Goal: Communication & Community: Ask a question

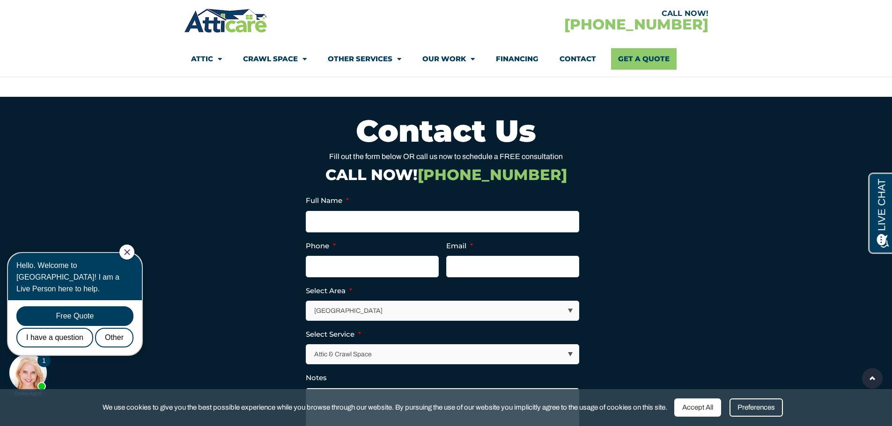
scroll to position [2574, 0]
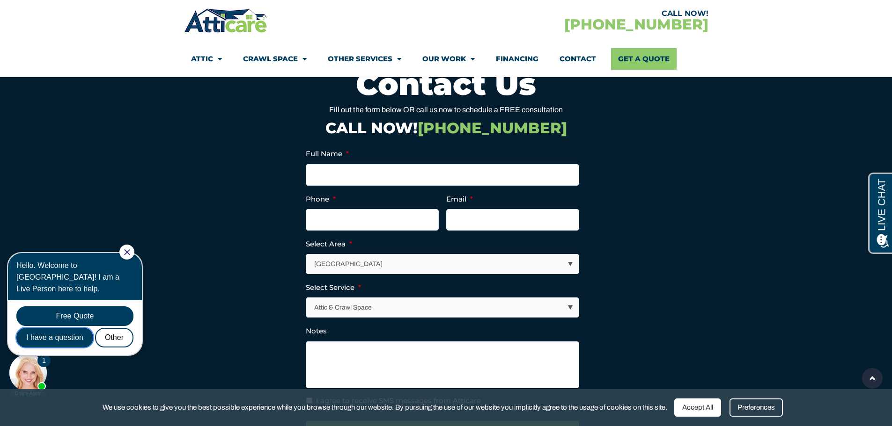
click at [44, 329] on div "I have a question" at bounding box center [54, 338] width 77 height 20
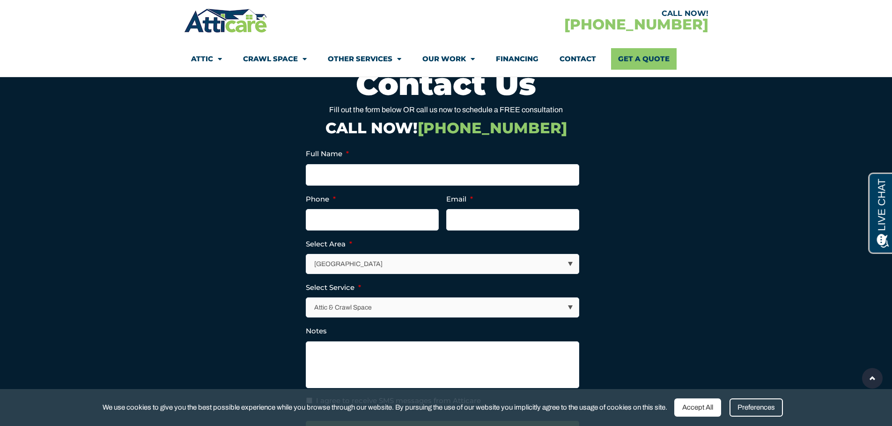
scroll to position [0, 0]
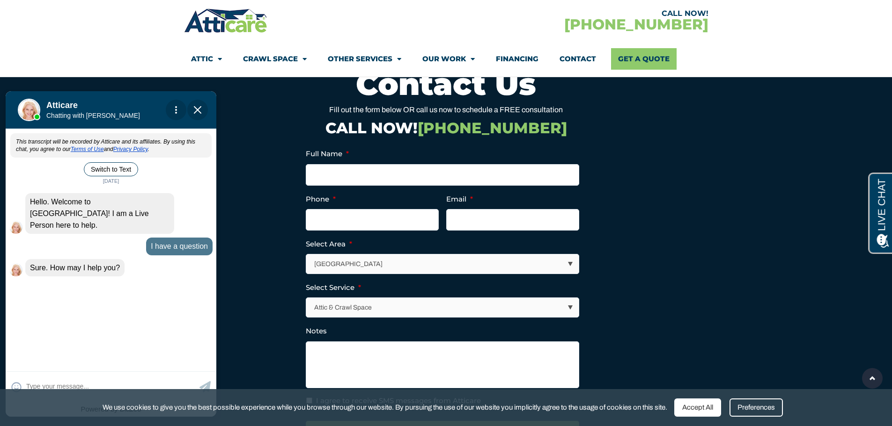
click at [29, 277] on div "This transcript will be recorded by Atticare and its affiliates. By using this …" at bounding box center [111, 249] width 211 height 239
click at [133, 259] on apexchat_message_left "Sure. How may I help you? 09:42 am" at bounding box center [110, 267] width 203 height 17
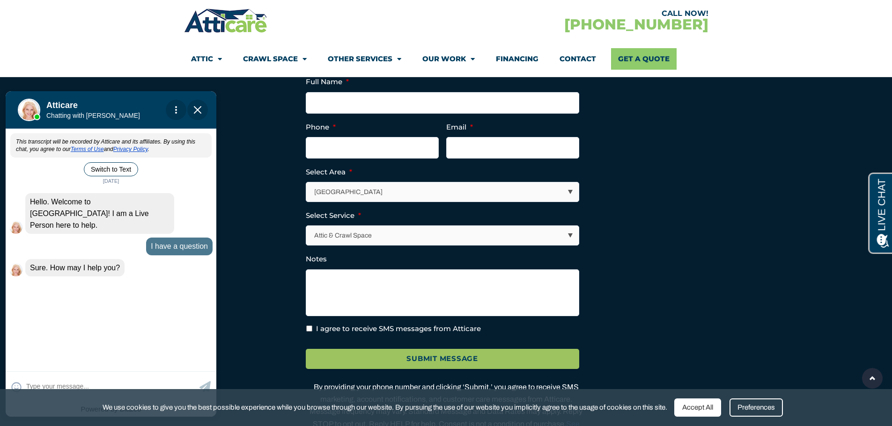
scroll to position [2668, 0]
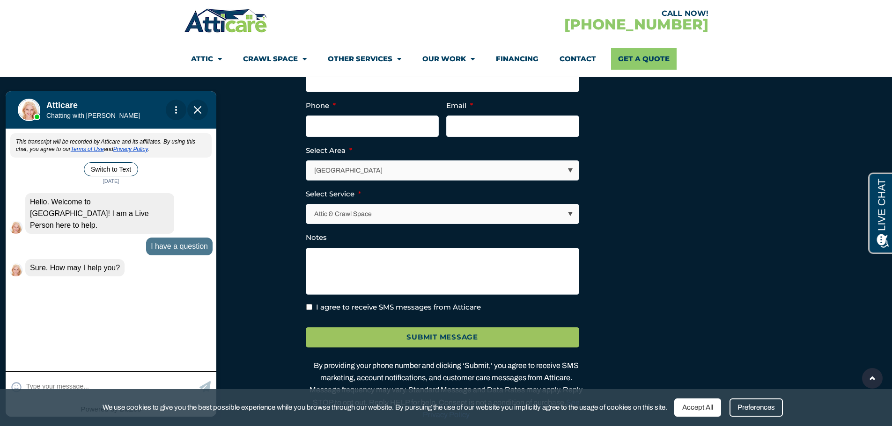
click at [61, 389] on textarea at bounding box center [111, 387] width 171 height 18
click at [31, 383] on textarea at bounding box center [111, 387] width 171 height 18
type input "I paid $7,000. Was told I didn"
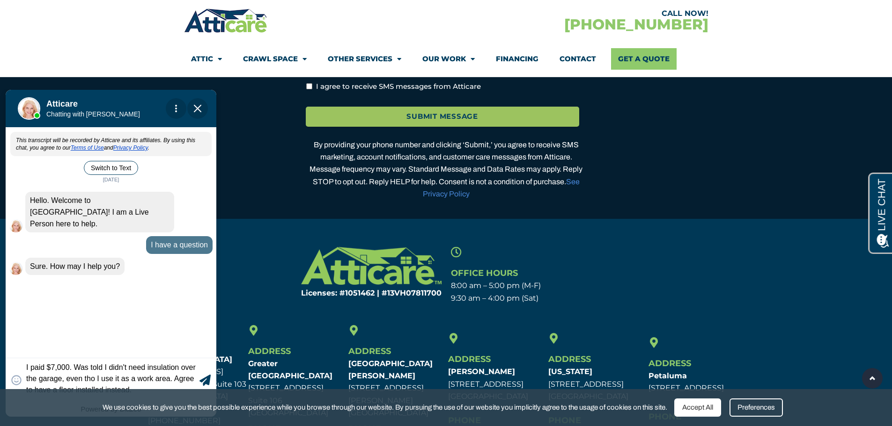
scroll to position [2902, 0]
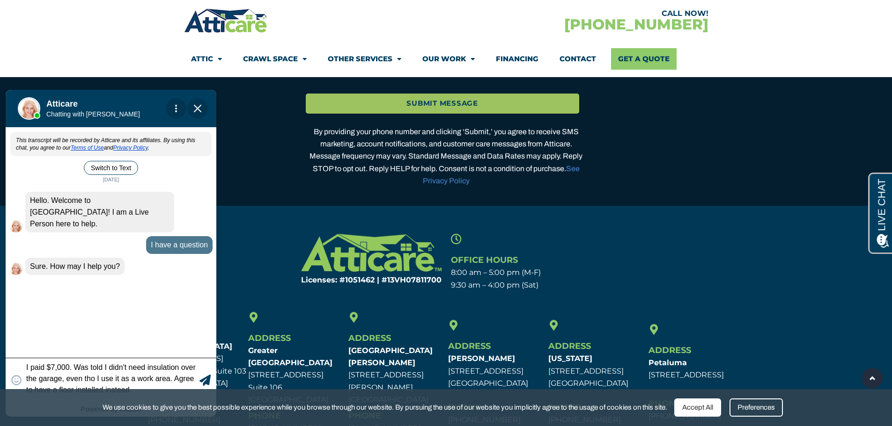
type textarea "I paid $7,000. Was told I didn't need insulation over the garage, even tho I us…"
click at [205, 383] on icon at bounding box center [204, 380] width 11 height 11
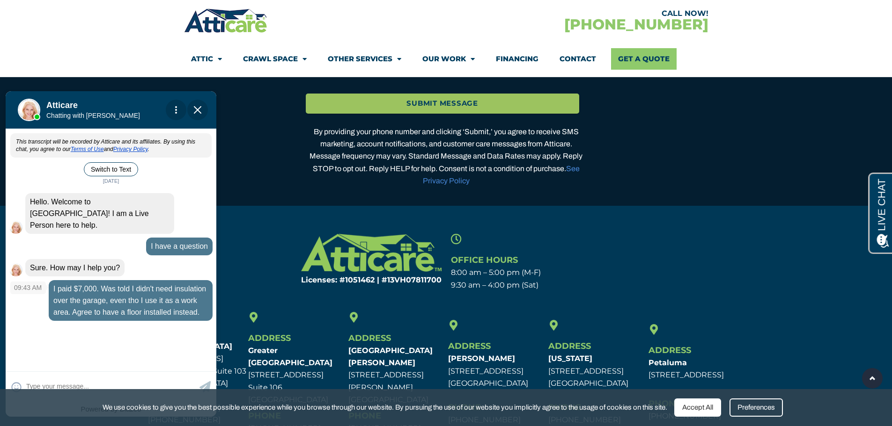
click at [83, 310] on div "I paid $7,000. Was told I didn't need insulation over the garage, even tho I us…" at bounding box center [131, 300] width 164 height 41
click at [34, 379] on textarea at bounding box center [111, 387] width 171 height 18
type input "They installed a floor only on"
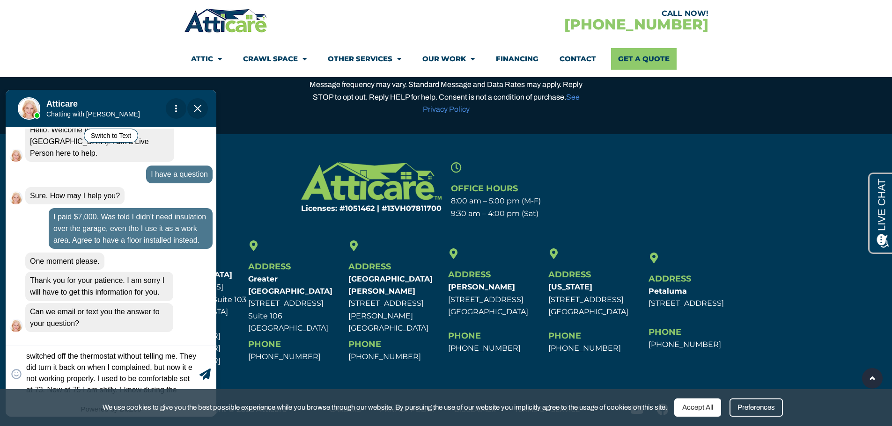
scroll to position [2997, 0]
type textarea "They installed a floor only on a small area near the entrance of the [GEOGRAPHI…"
drag, startPoint x: 197, startPoint y: 388, endPoint x: 200, endPoint y: 480, distance: 91.8
click at [198, 397] on div "😀 😁 😂 😃 😄 😅 😆 😇 😈 😉 😊 😋 😌 😍 😎 😏 😐 😑 😒 😓 😔 😕 😖 😗 😘 😛 😝 😞 😟 😠 😡 😢 😣 😤 😥 😦 They in…" at bounding box center [111, 374] width 211 height 56
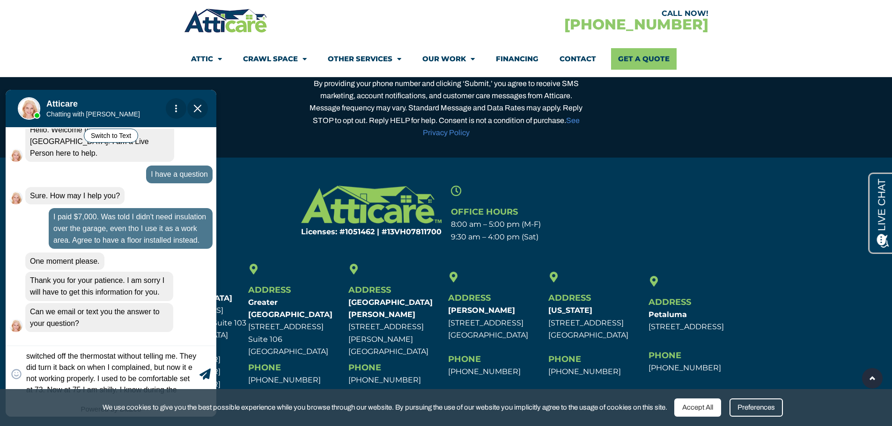
click at [206, 301] on div "Hello. Welcome to [GEOGRAPHIC_DATA]! I am a Live Person here to help. 09:41 am …" at bounding box center [111, 225] width 211 height 222
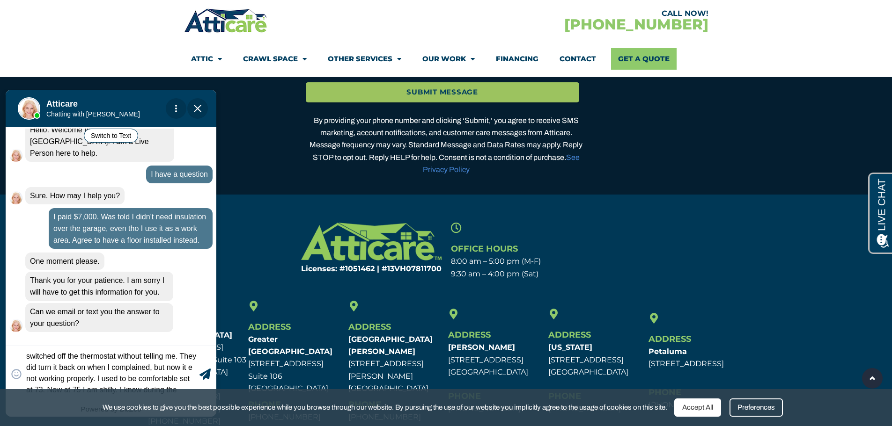
scroll to position [2903, 0]
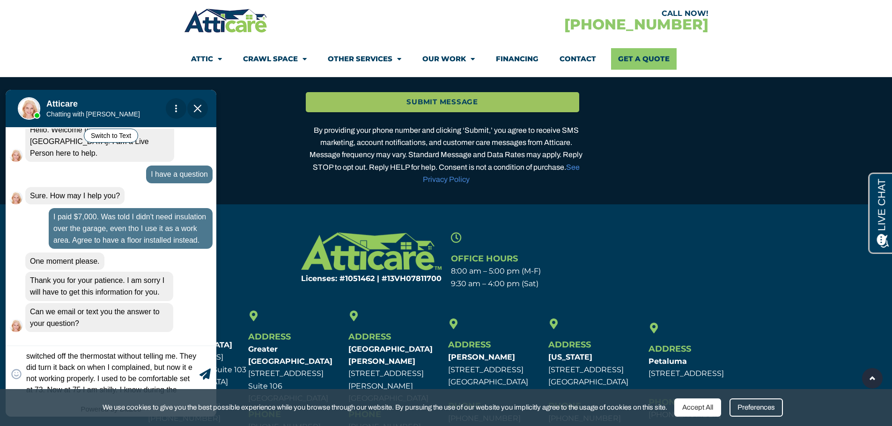
drag, startPoint x: 213, startPoint y: 319, endPoint x: 211, endPoint y: 340, distance: 21.7
click at [211, 340] on div "This transcript will be recorded by Atticare and its affiliates. By using this …" at bounding box center [111, 236] width 211 height 214
drag, startPoint x: 218, startPoint y: 185, endPoint x: 218, endPoint y: 203, distance: 17.3
click at [218, 203] on body "Convert this chat to text Invalid phone number You have already been contacted …" at bounding box center [115, 255] width 230 height 332
drag, startPoint x: 216, startPoint y: 206, endPoint x: 215, endPoint y: 181, distance: 24.8
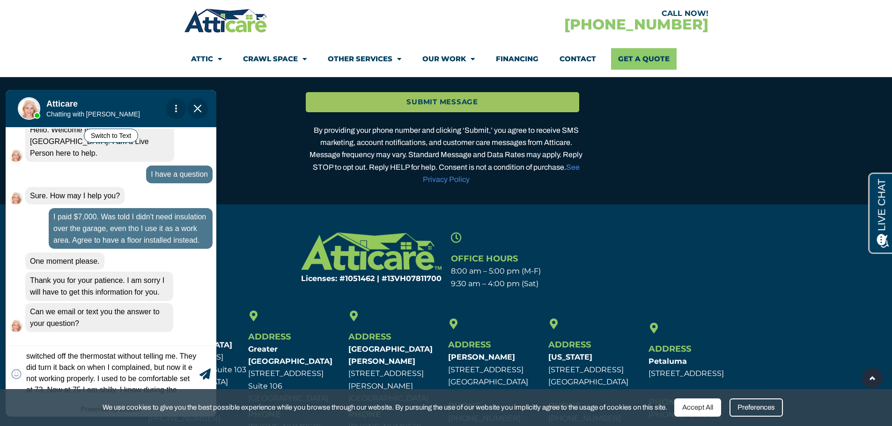
click at [215, 182] on body "Convert this chat to text Invalid phone number You have already been contacted …" at bounding box center [115, 255] width 230 height 332
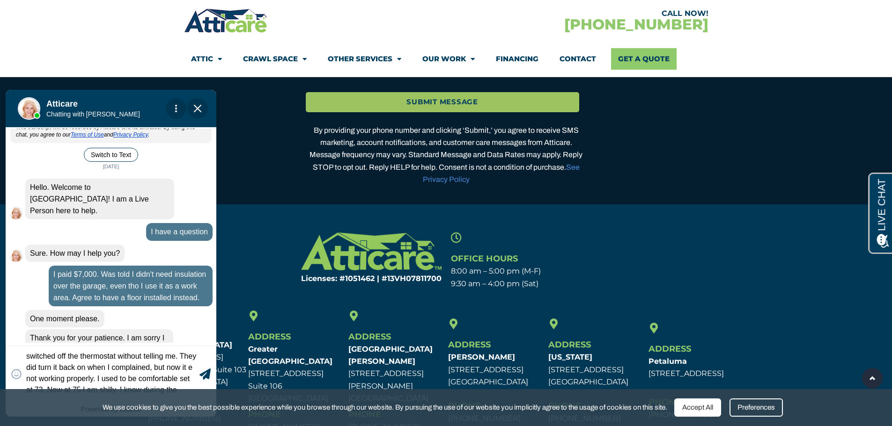
scroll to position [0, 0]
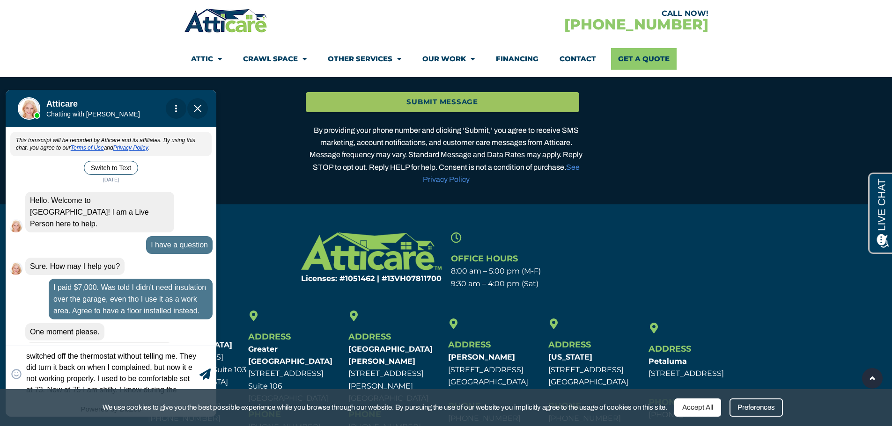
drag, startPoint x: 213, startPoint y: 285, endPoint x: 212, endPoint y: 299, distance: 14.1
click at [213, 307] on div "Hello. Welcome to [GEOGRAPHIC_DATA]! I am a Live Person here to help. 09:41 am …" at bounding box center [111, 295] width 211 height 222
click at [213, 132] on div "This transcript will be recorded by Atticare and its affiliates. By using this …" at bounding box center [111, 236] width 211 height 214
click at [212, 362] on div "😀 😁 😂 😃 😄 😅 😆 😇 😈 😉 😊 😋 😌 😍 😎 😏 😐 😑 😒 😓 😔 😕 😖 😗 😘 😛 😝 😞 😟 😠 😡 😢 😣 😤 😥 😦 They in…" at bounding box center [111, 374] width 211 height 56
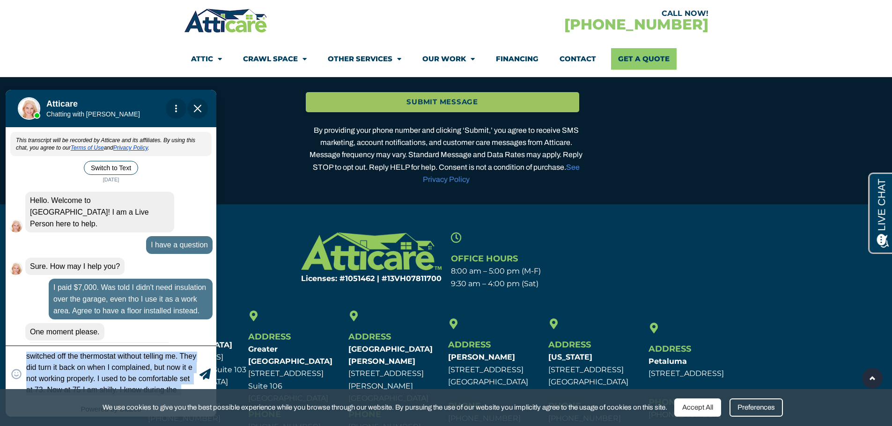
drag, startPoint x: 212, startPoint y: 347, endPoint x: 212, endPoint y: 353, distance: 6.1
click at [212, 353] on div "😀 😁 😂 😃 😄 😅 😆 😇 😈 😉 😊 😋 😌 😍 😎 😏 😐 😑 😒 😓 😔 😕 😖 😗 😘 😛 😝 😞 😟 😠 😡 😢 😣 😤 😥 😦 They in…" at bounding box center [111, 374] width 211 height 56
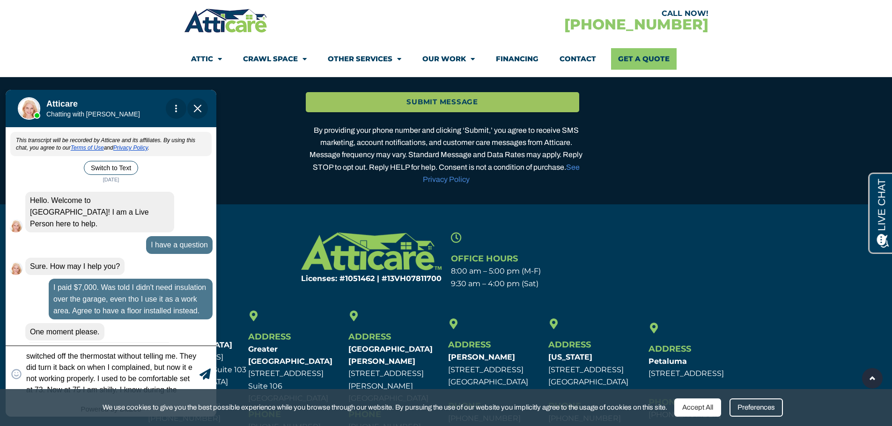
click at [212, 347] on div "😀 😁 😂 😃 😄 😅 😆 😇 😈 😉 😊 😋 😌 😍 😎 😏 😐 😑 😒 😓 😔 😕 😖 😗 😘 😛 😝 😞 😟 😠 😡 😢 😣 😤 😥 😦 They in…" at bounding box center [111, 374] width 211 height 56
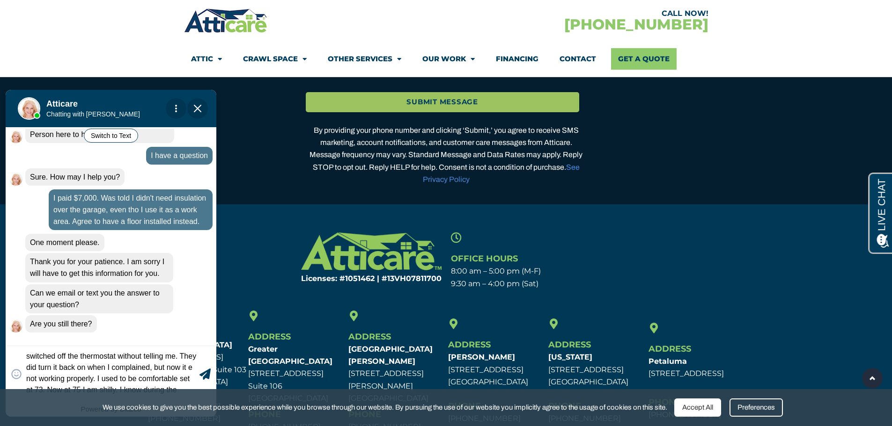
scroll to position [90, 0]
click at [93, 322] on div "Are you still there?" at bounding box center [61, 323] width 72 height 17
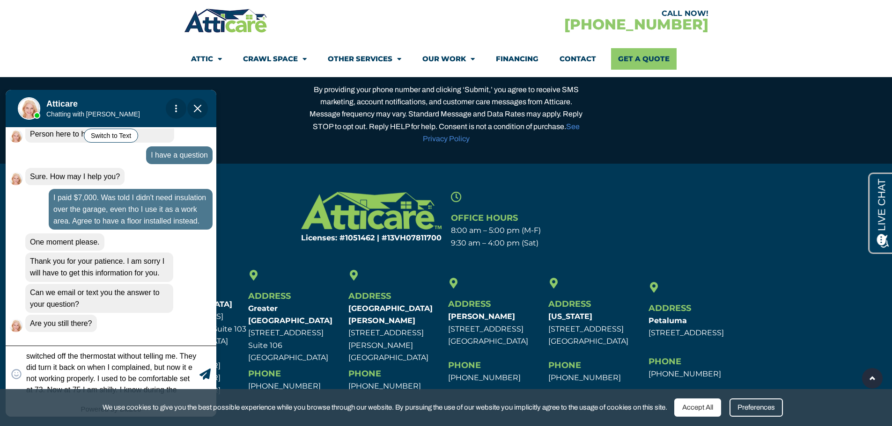
scroll to position [2997, 0]
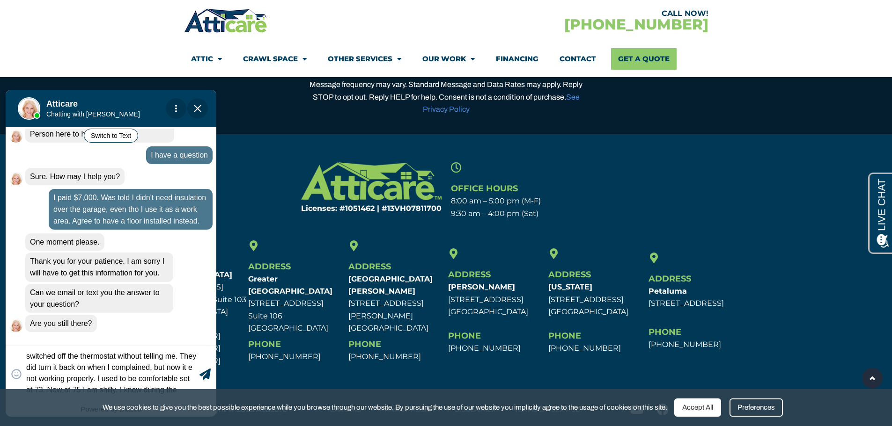
drag, startPoint x: 214, startPoint y: 270, endPoint x: 212, endPoint y: 345, distance: 75.8
click at [212, 345] on div "Convert this chat to text Invalid phone number You have already been contacted …" at bounding box center [111, 253] width 211 height 327
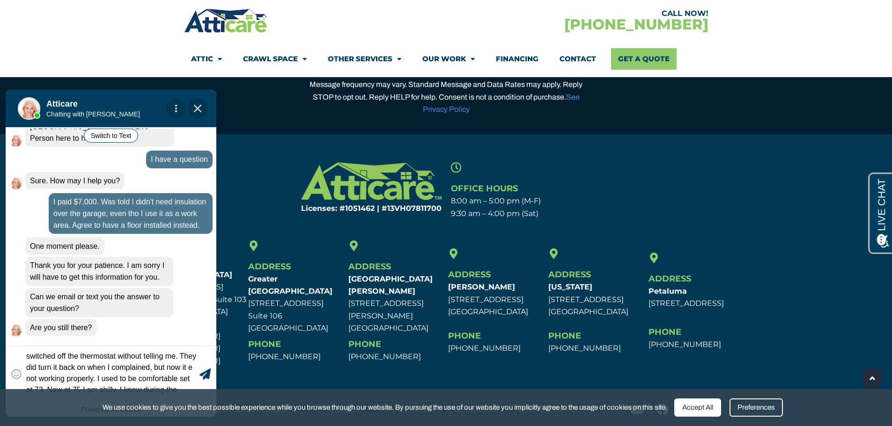
scroll to position [90, 0]
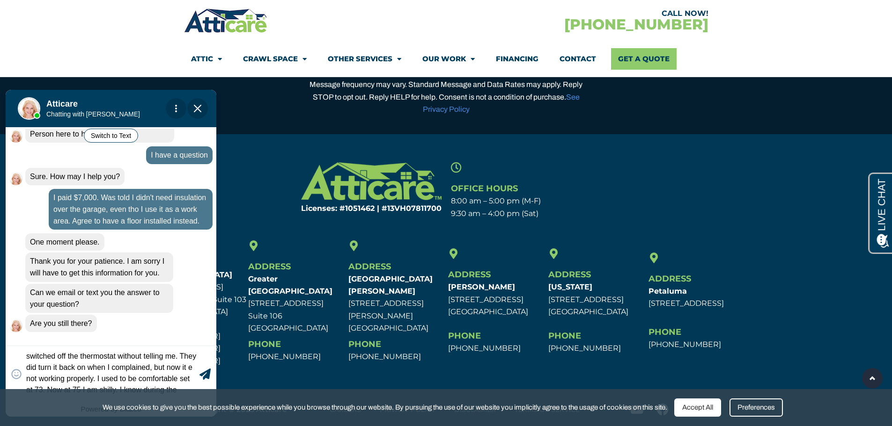
click at [175, 340] on div "[PERSON_NAME] is typing" at bounding box center [111, 339] width 211 height 7
click at [96, 319] on div "Are you still there?" at bounding box center [61, 323] width 72 height 17
click at [30, 350] on div "😀 😁 😂 😃 😄 😅 😆 😇 😈 😉 😊 😋 😌 😍 😎 😏 😐 😑 😒 😓 😔 😕 😖 😗 😘 😛 😝 😞 😟 😠 😡 😢 😣 😤 😥 😦 They in…" at bounding box center [111, 374] width 211 height 56
drag, startPoint x: 30, startPoint y: 350, endPoint x: 142, endPoint y: 382, distance: 117.0
click at [139, 382] on div "😀 😁 😂 😃 😄 😅 😆 😇 😈 😉 😊 😋 😌 😍 😎 😏 😐 😑 😒 😓 😔 😕 😖 😗 😘 😛 😝 😞 😟 😠 😡 😢 😣 😤 😥 😦 They in…" at bounding box center [111, 374] width 211 height 56
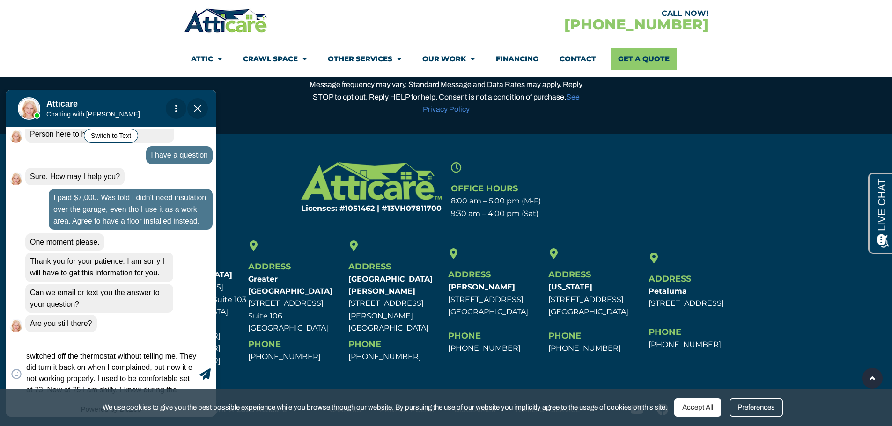
click at [187, 382] on textarea "They installed a floor only on a small area near the entrance of the [GEOGRAPHI…" at bounding box center [111, 374] width 171 height 44
drag, startPoint x: 199, startPoint y: 385, endPoint x: 181, endPoint y: 365, distance: 27.2
click at [181, 365] on div "😀 😁 😂 😃 😄 😅 😆 😇 😈 😉 😊 😋 😌 😍 😎 😏 😐 😑 😒 😓 😔 😕 😖 😗 😘 😛 😝 😞 😟 😠 😡 😢 😣 😤 😥 😦 They in…" at bounding box center [111, 374] width 211 height 56
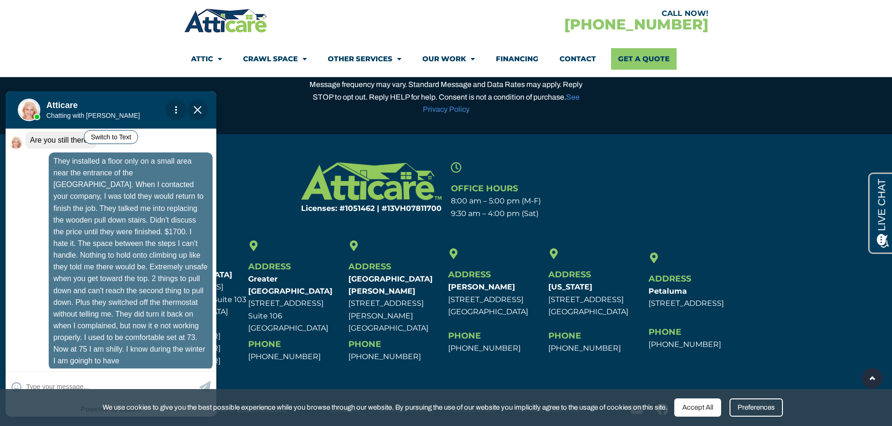
scroll to position [308, 0]
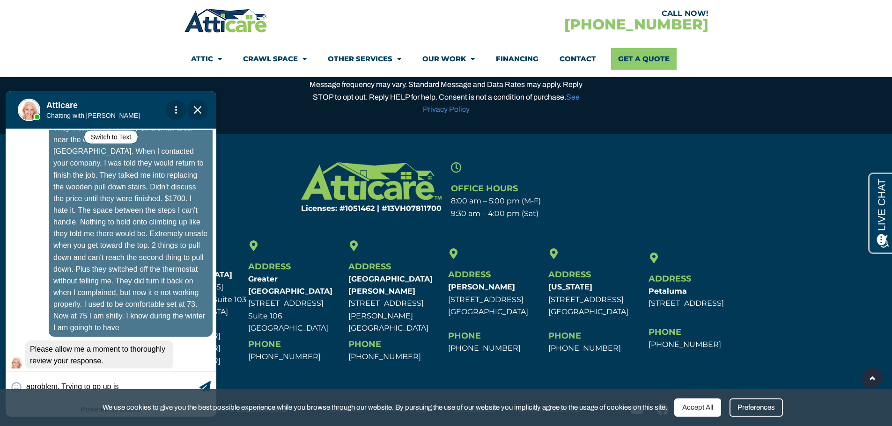
type input "aproblem. Trying to go up is e"
type textarea "aproblem. Trying to go up is"
type input "aproblem. Trying to go up da"
type textarea "aproblem. Trying to go up da"
type input "aproblem. Trying to go up [PERSON_NAME]"
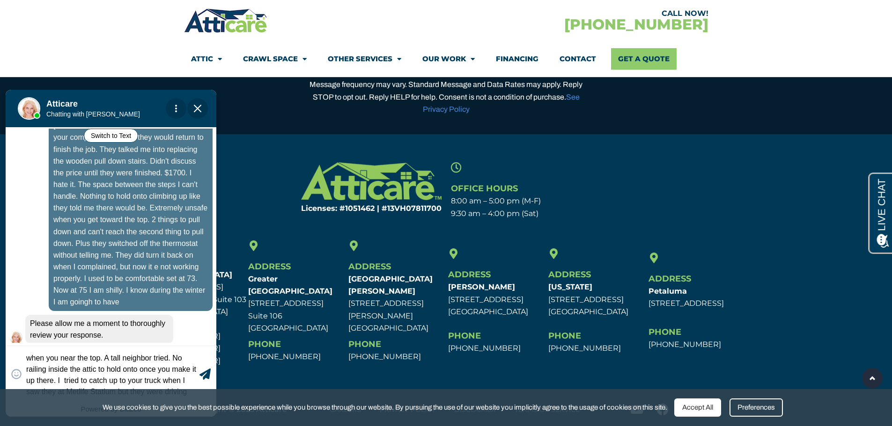
scroll to position [22, 0]
type textarea "aproblem. Trying to go up dangerous especially when you near the top. A tall ne…"
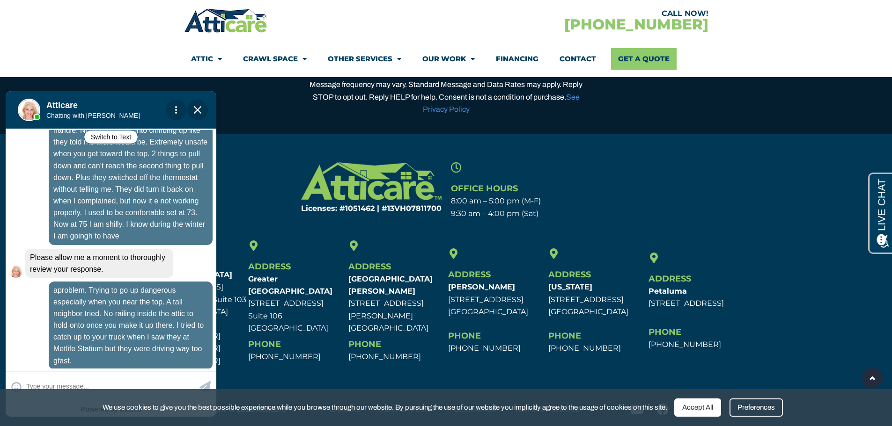
scroll to position [432, 0]
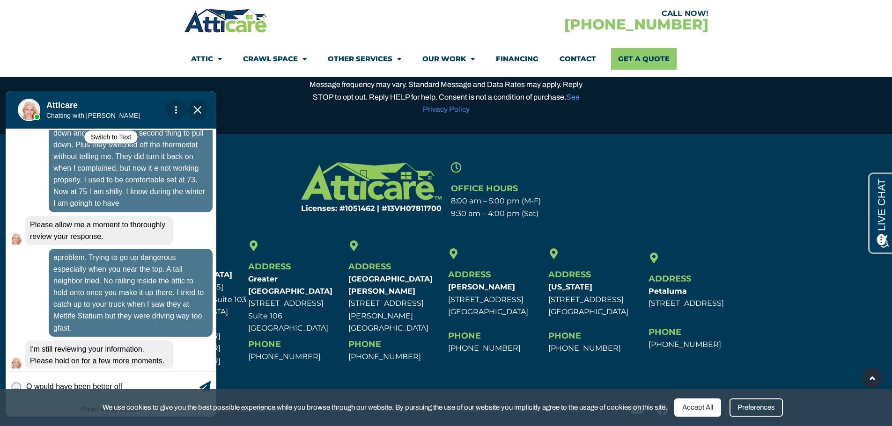
type input "O would have been better off"
type textarea "O would have been better off"
type input "O would have been better off w"
type textarea "O would have been better off with the original wood"
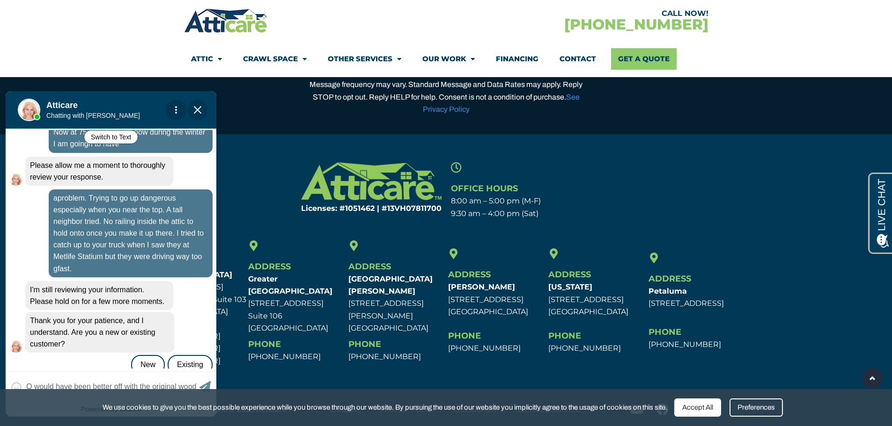
scroll to position [497, 0]
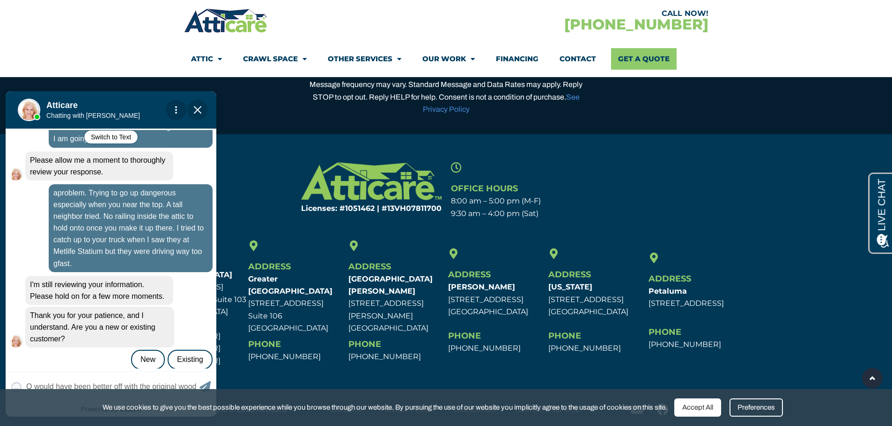
click at [206, 385] on div "😀 😁 😂 😃 😄 😅 😆 😇 😈 😉 😊 😋 😌 😍 😎 😏 😐 😑 😒 😓 😔 😕 😖 😗 😘 😛 😝 😞 😟 😠 😡 😢 😣 😤 😥 😦 O would…" at bounding box center [111, 387] width 211 height 30
click at [205, 387] on div "😀 😁 😂 😃 😄 😅 😆 😇 😈 😉 😊 😋 😌 😍 😎 😏 😐 😑 😒 😓 😔 😕 😖 😗 😘 😛 😝 😞 😟 😠 😡 😢 😣 😤 😥 😦 O would…" at bounding box center [111, 387] width 211 height 30
click at [203, 386] on div "😀 😁 😂 😃 😄 😅 😆 😇 😈 😉 😊 😋 😌 😍 😎 😏 😐 😑 😒 😓 😔 😕 😖 😗 😘 😛 😝 😞 😟 😠 😡 😢 😣 😤 😥 😦 O would…" at bounding box center [111, 387] width 211 height 30
click at [200, 386] on div "😀 😁 😂 😃 😄 😅 😆 😇 😈 😉 😊 😋 😌 😍 😎 😏 😐 😑 😒 😓 😔 😕 😖 😗 😘 😛 😝 😞 😟 😠 😡 😢 😣 😤 😥 😦 O would…" at bounding box center [111, 387] width 211 height 30
click at [204, 385] on div "😀 😁 😂 😃 😄 😅 😆 😇 😈 😉 😊 😋 😌 😍 😎 😏 😐 😑 😒 😓 😔 😕 😖 😗 😘 😛 😝 😞 😟 😠 😡 😢 😣 😤 😥 😦 O would…" at bounding box center [111, 387] width 211 height 30
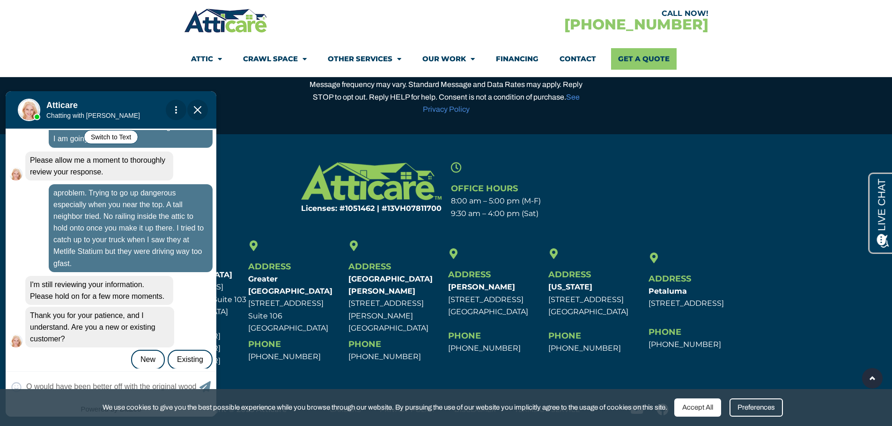
drag, startPoint x: 216, startPoint y: 364, endPoint x: 219, endPoint y: 384, distance: 20.3
click at [218, 384] on body "Convert this chat to text Invalid phone number You have already been contacted …" at bounding box center [115, 255] width 230 height 332
click at [150, 350] on div "New" at bounding box center [148, 360] width 34 height 20
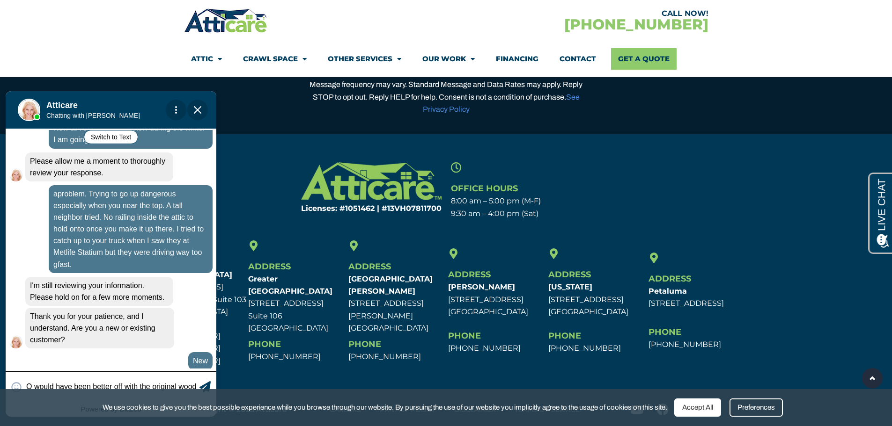
click at [204, 383] on icon at bounding box center [204, 386] width 11 height 11
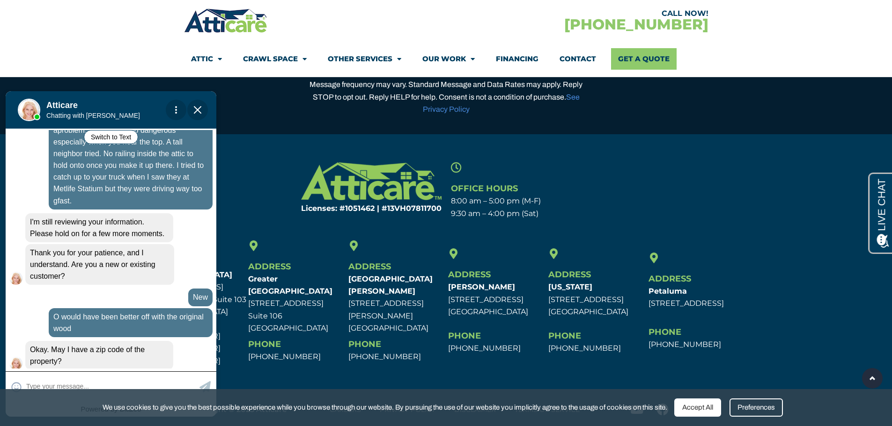
scroll to position [560, 0]
type textarea "0"
type input "08755"
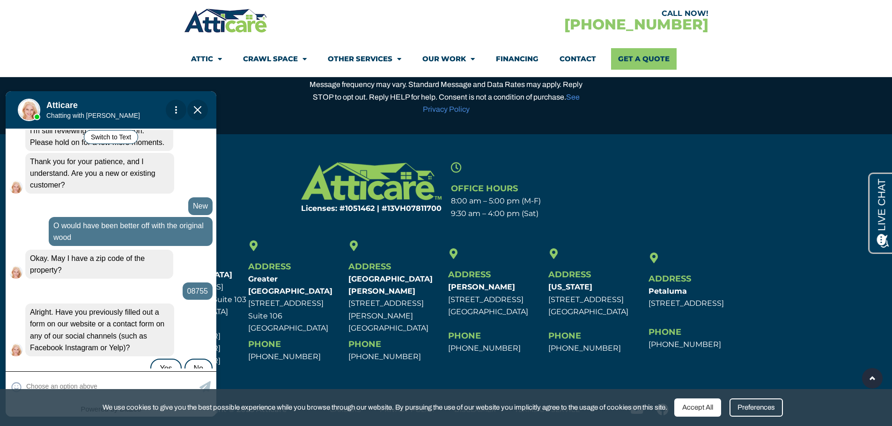
scroll to position [660, 0]
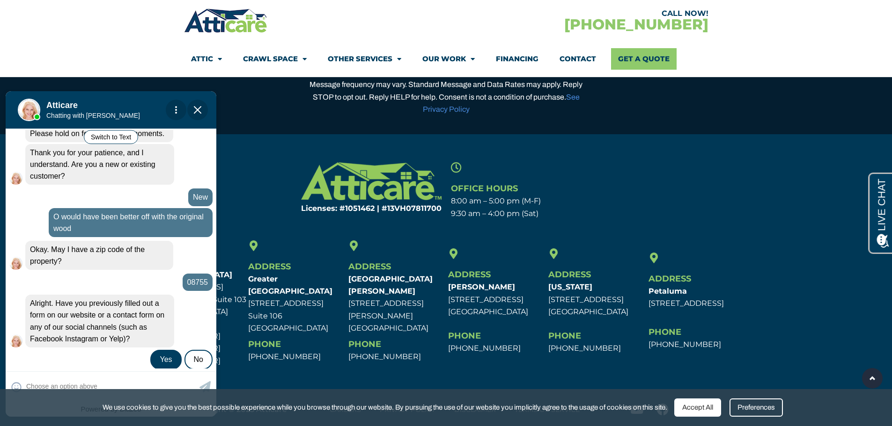
click at [173, 351] on div "Yes" at bounding box center [165, 360] width 31 height 20
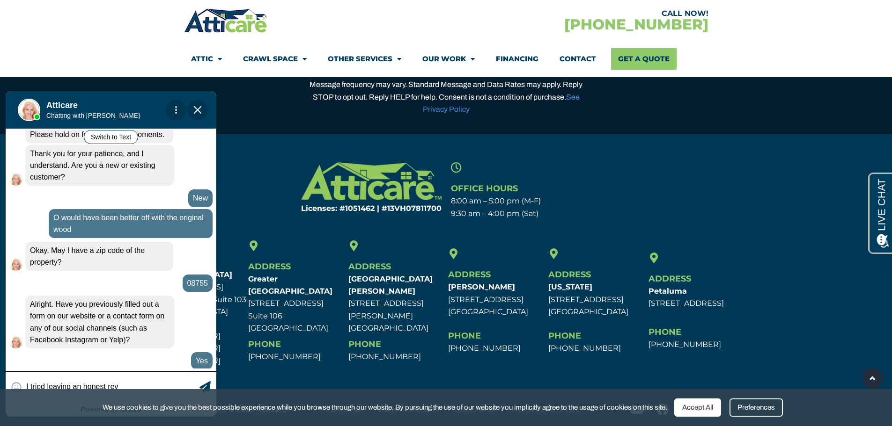
type input "I tried leaving an honest revi"
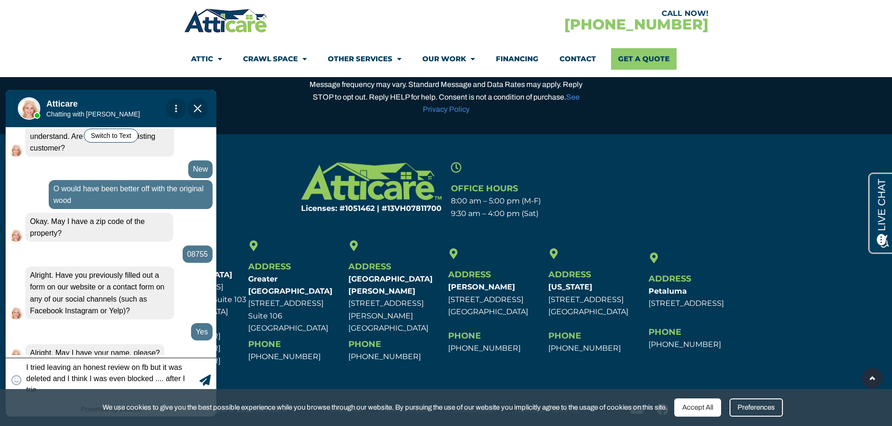
scroll to position [692, 0]
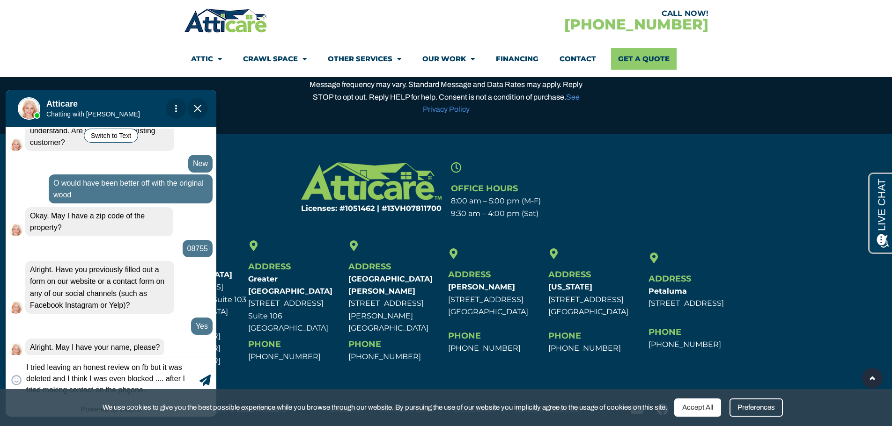
type textarea "I tried leaving an honest review on fb but it was deleted and I think I was eve…"
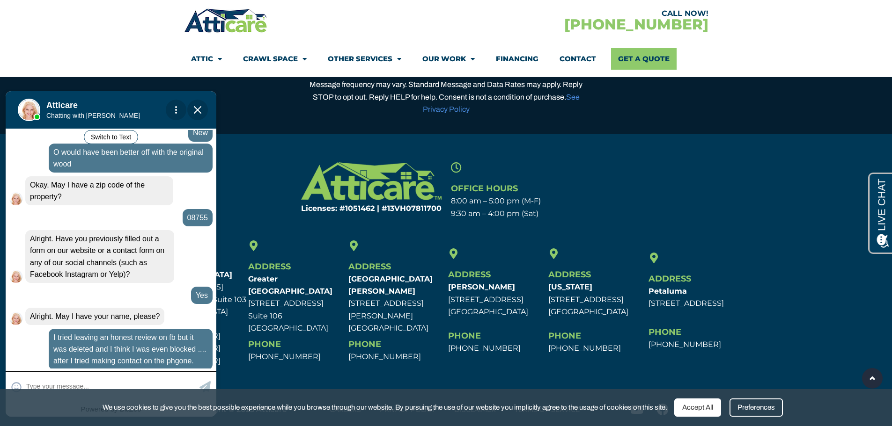
scroll to position [769, 0]
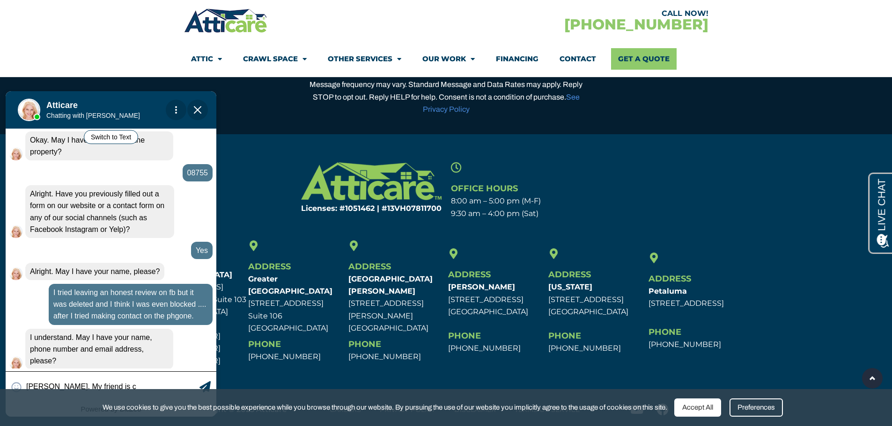
type input "[PERSON_NAME]. My friend is co"
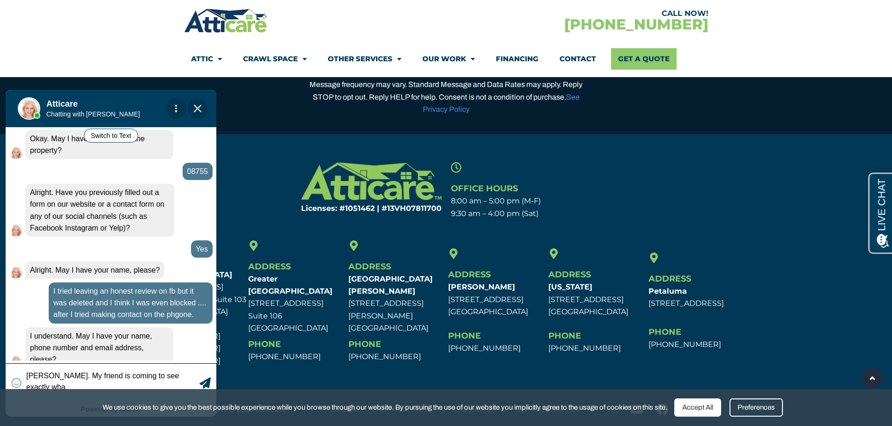
scroll to position [776, 0]
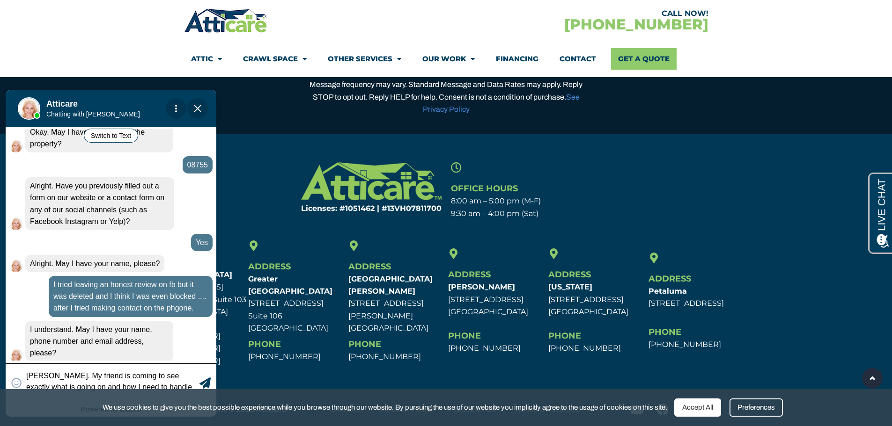
type textarea "[PERSON_NAME]. My friend is coming to see exactly what is going on and how I ne…"
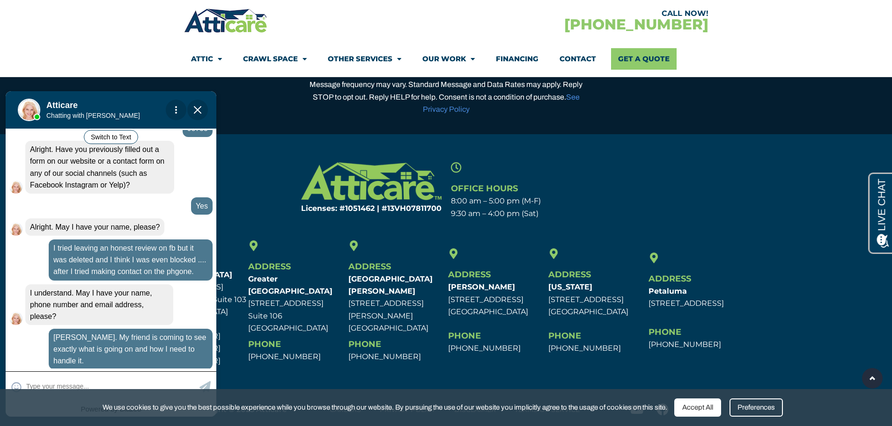
scroll to position [847, 0]
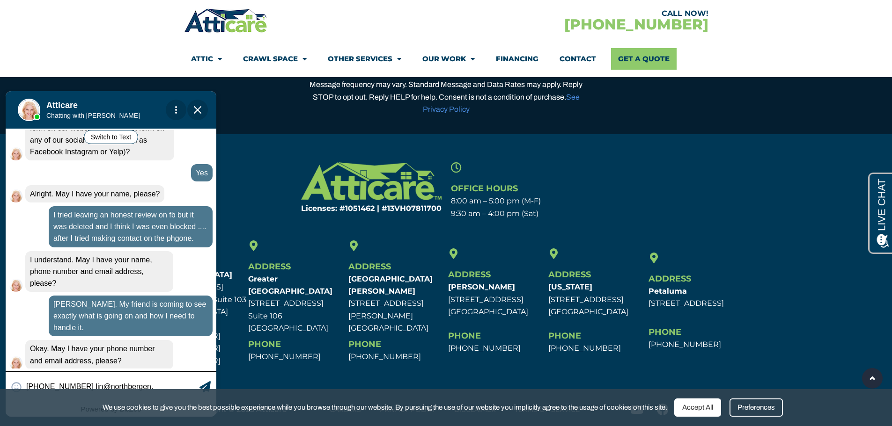
type input "[PHONE_NUMBER] lin@northbergen.c"
type textarea "[PHONE_NUMBER] [EMAIL_ADDRESS][DOMAIN_NAME]"
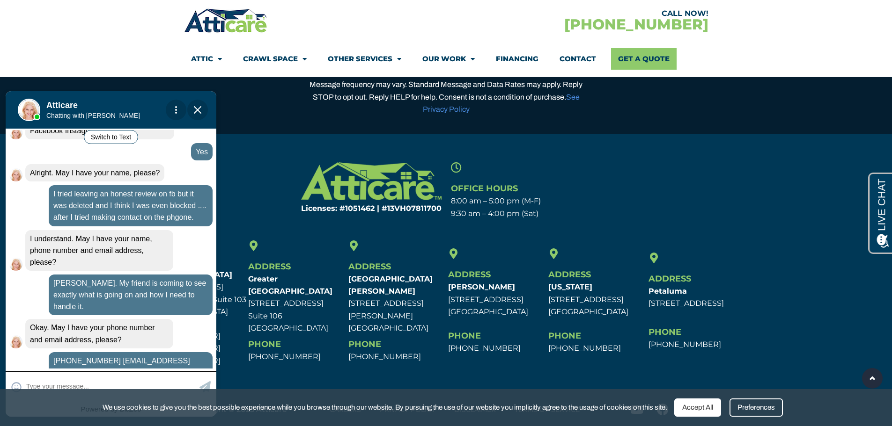
scroll to position [924, 0]
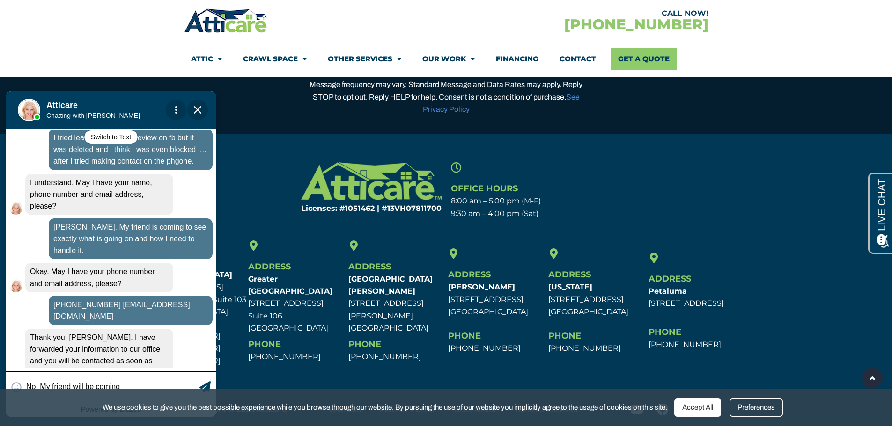
type input "No. My friend will be coming b"
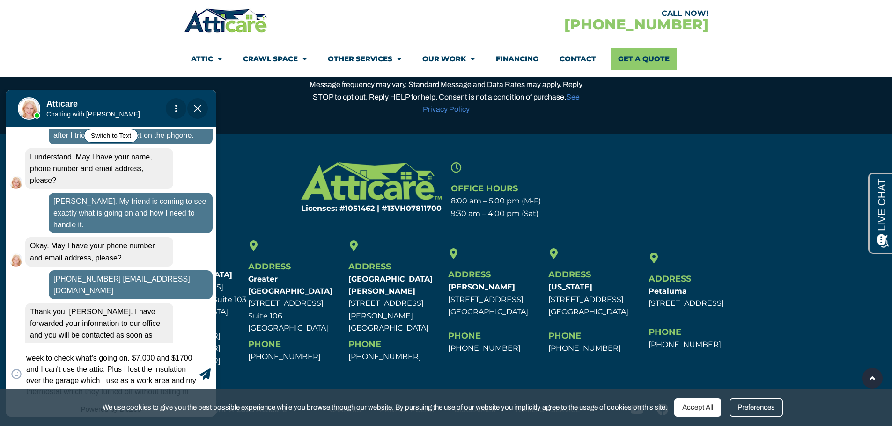
scroll to position [22, 0]
type textarea "No. My friend will be coming by the end of the week to check what's going on. $…"
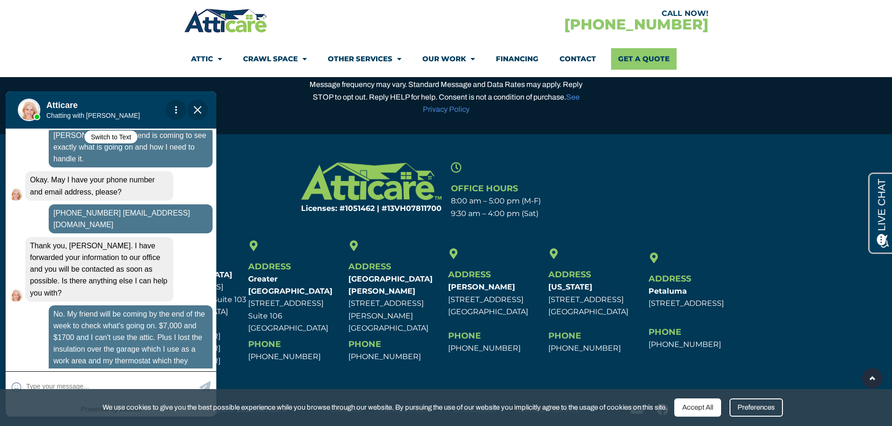
scroll to position [1049, 0]
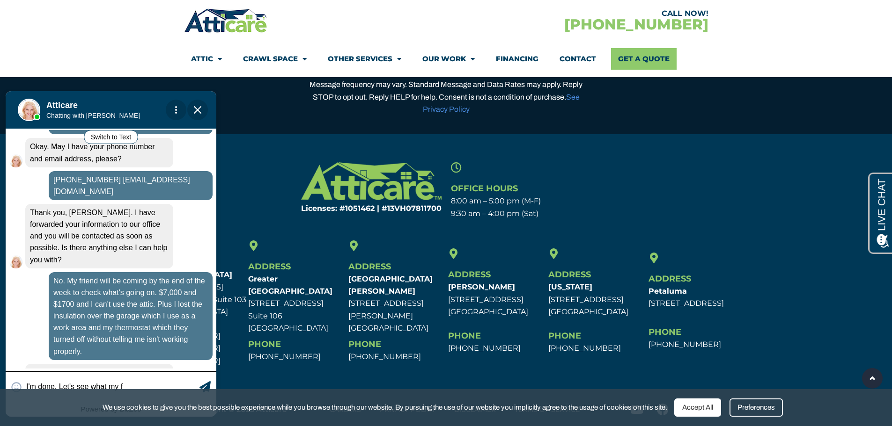
type input "I'm done. Let's see what my fr"
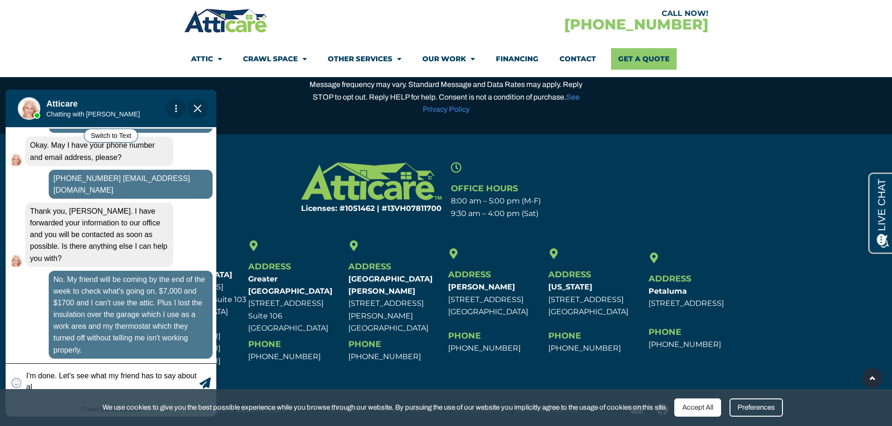
scroll to position [1056, 0]
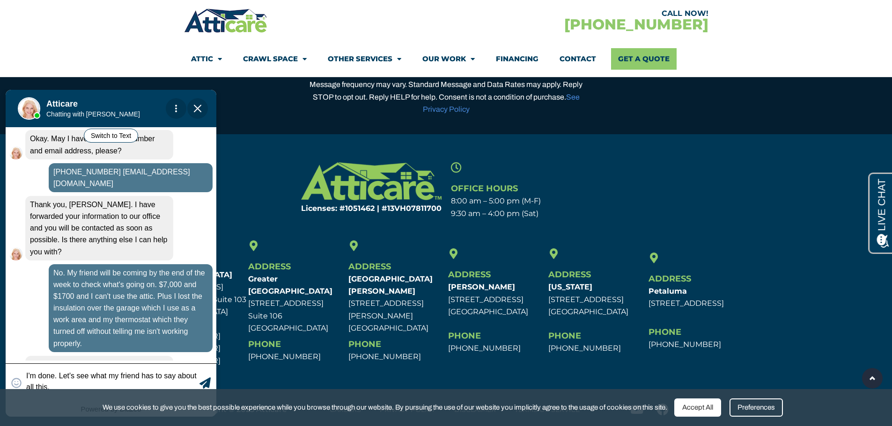
type textarea "I'm done. Let's see what my friend has to say about all this."
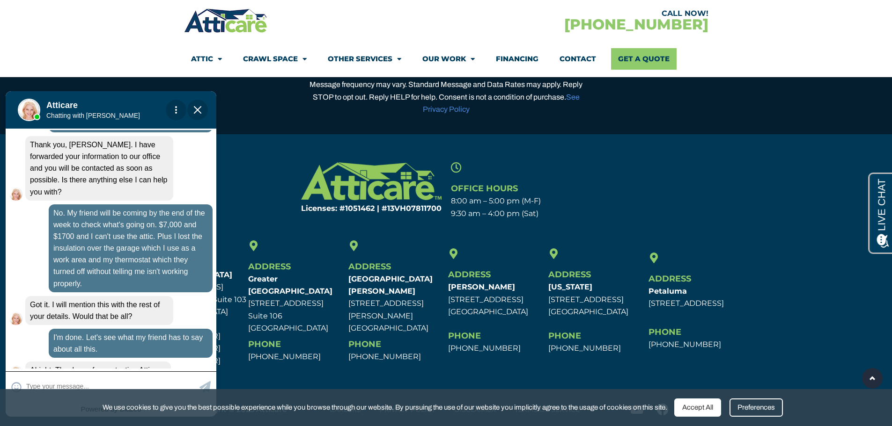
scroll to position [1107, 0]
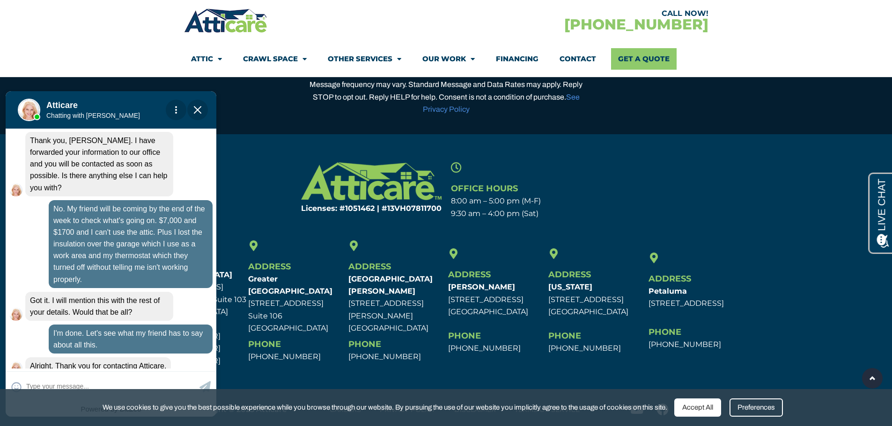
click at [192, 111] on span "Close Chat" at bounding box center [197, 110] width 21 height 21
